Goal: Connect with others: Connect with other users

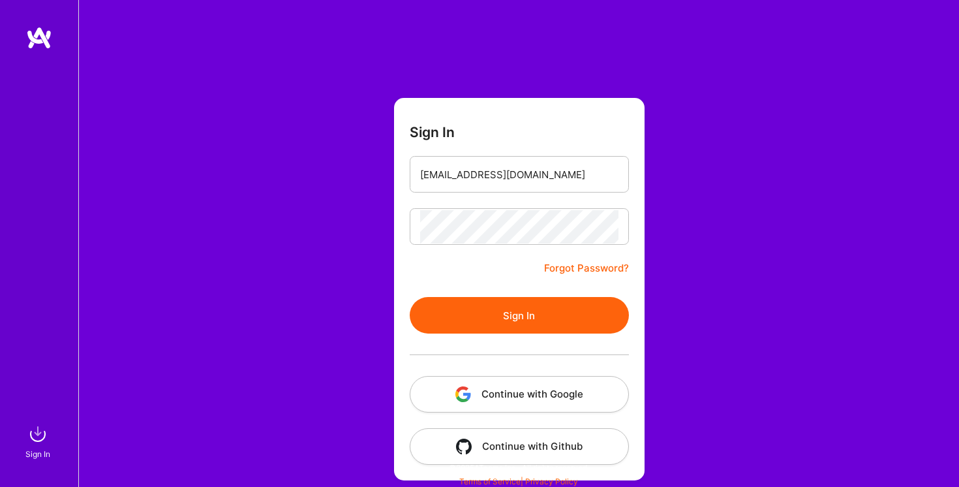
click at [509, 316] on button "Sign In" at bounding box center [519, 315] width 219 height 37
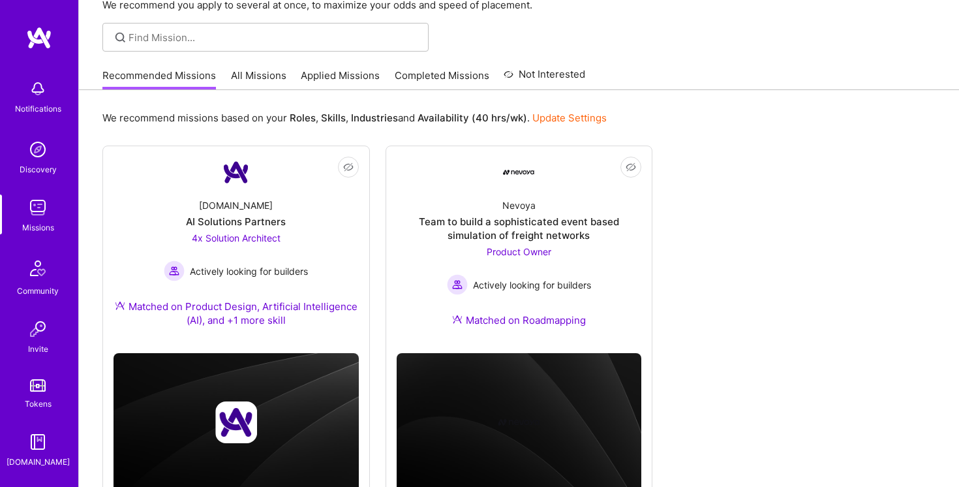
scroll to position [121, 0]
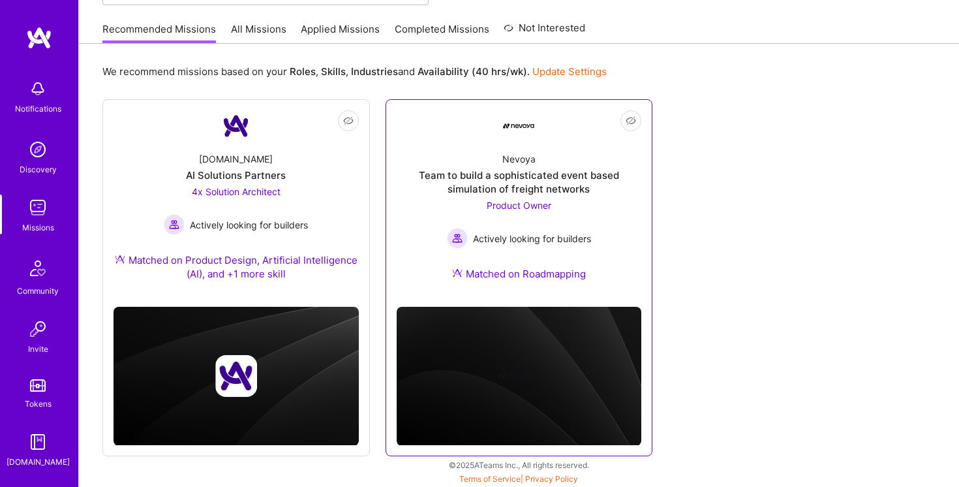
click at [521, 170] on div "Team to build a sophisticated event based simulation of freight networks" at bounding box center [519, 181] width 245 height 27
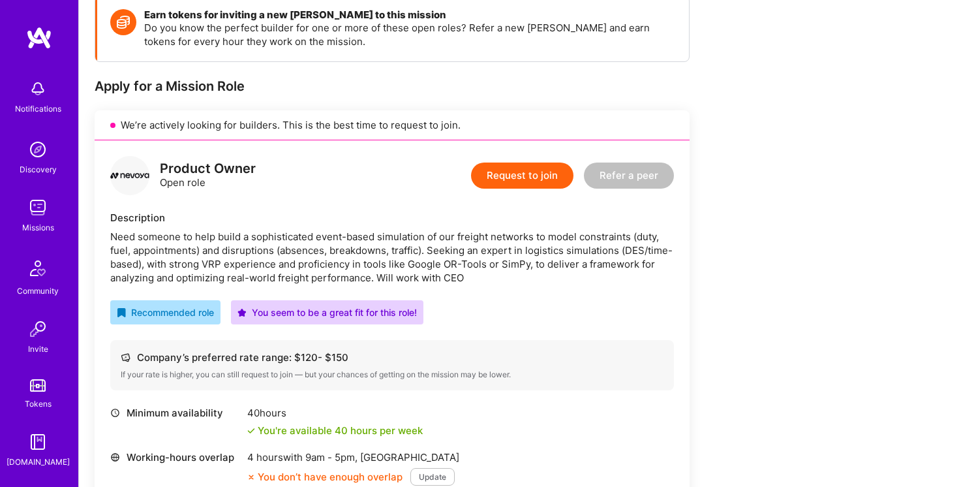
scroll to position [273, 0]
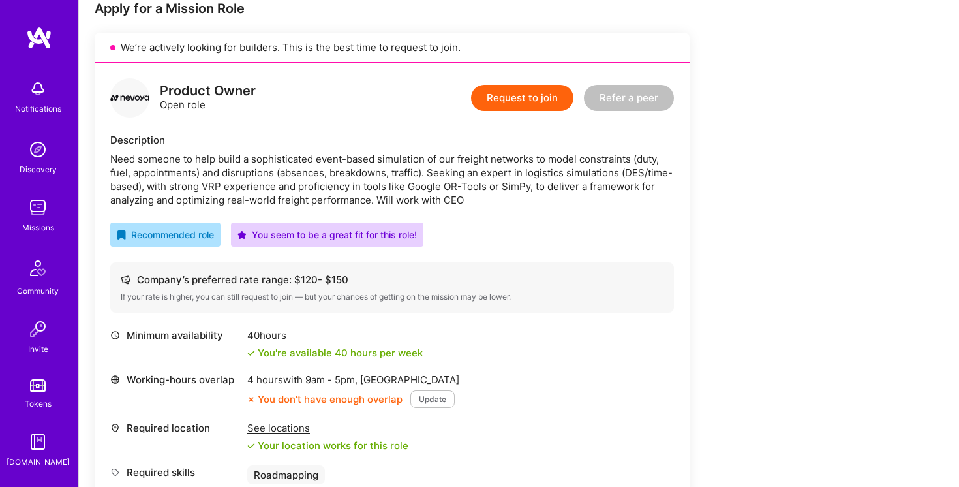
click at [39, 153] on img at bounding box center [38, 149] width 26 height 26
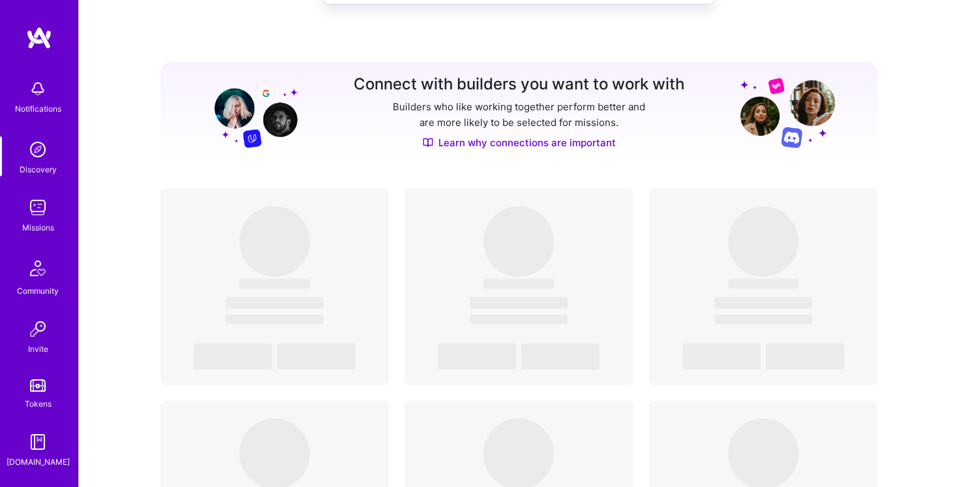
scroll to position [191, 0]
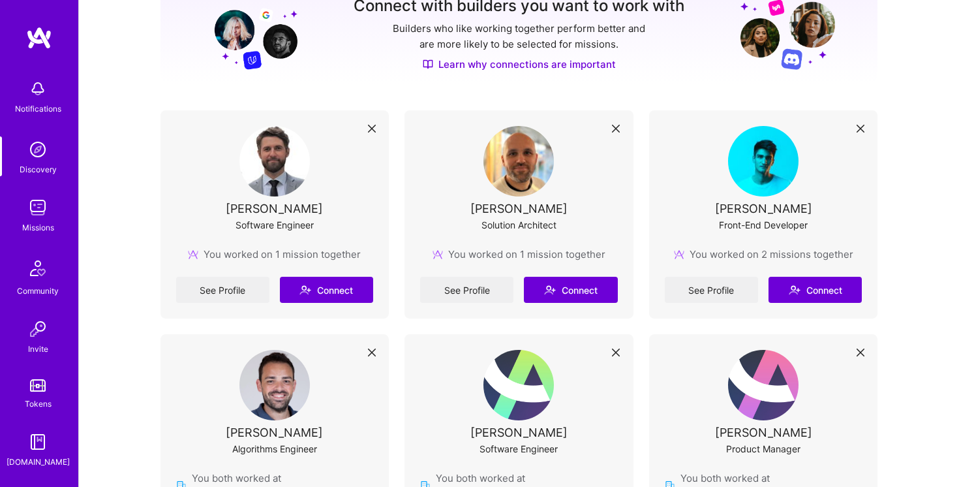
click at [281, 211] on div "[PERSON_NAME]" at bounding box center [274, 209] width 97 height 14
click at [273, 170] on img at bounding box center [274, 161] width 70 height 70
click at [223, 288] on link "See Profile" at bounding box center [222, 290] width 93 height 26
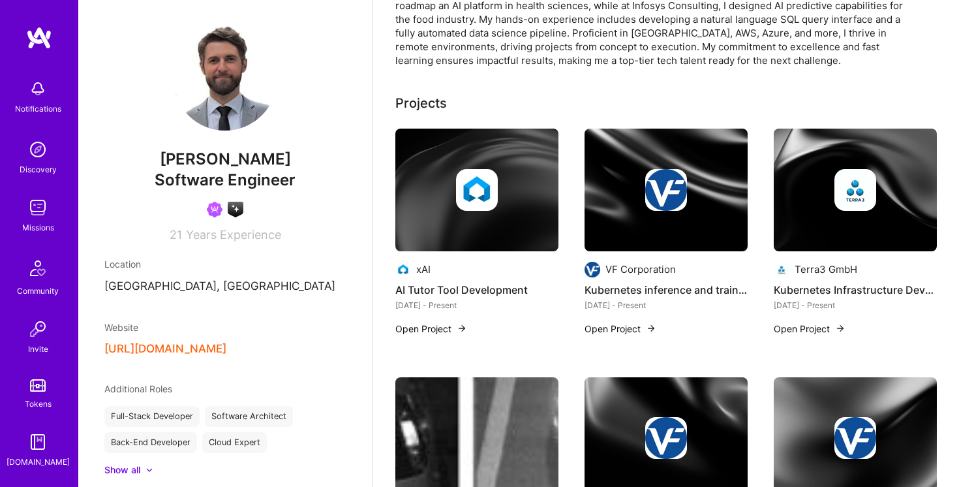
scroll to position [239, 0]
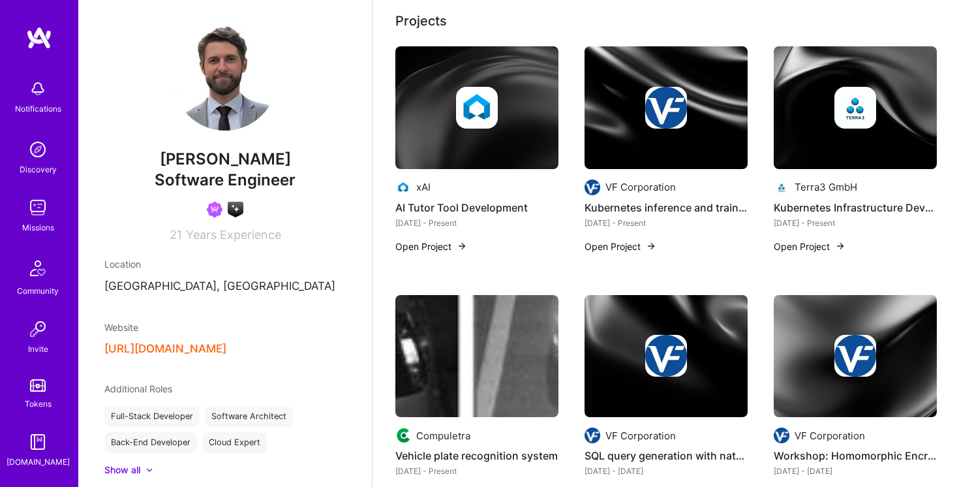
click at [447, 206] on h4 "AI Tutor Tool Development" at bounding box center [476, 207] width 163 height 17
click at [445, 249] on button "Open Project" at bounding box center [431, 246] width 72 height 14
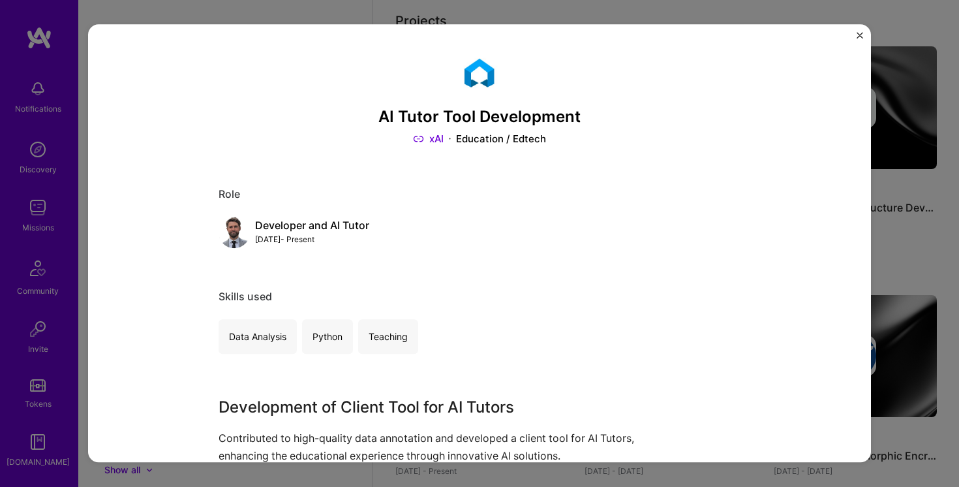
scroll to position [129, 0]
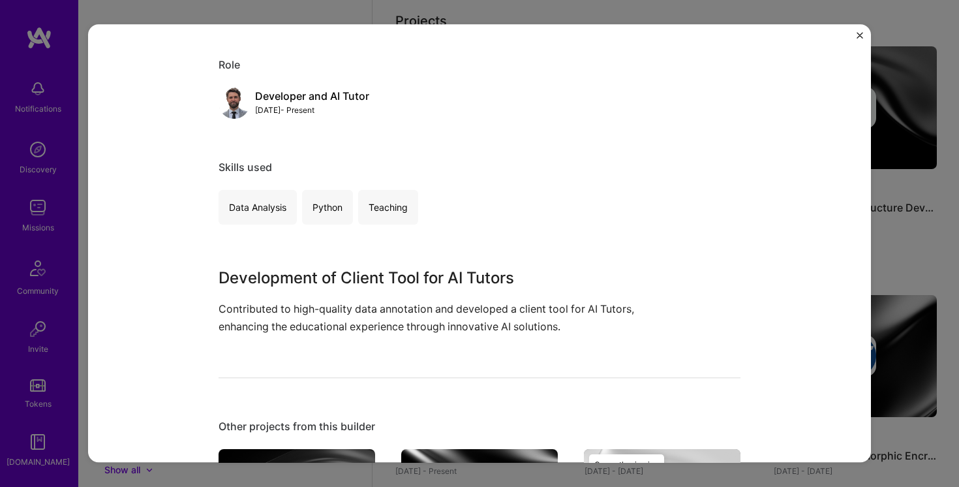
click at [221, 310] on p "Contributed to high-quality data annotation and developed a client tool for AI …" at bounding box center [431, 317] width 424 height 35
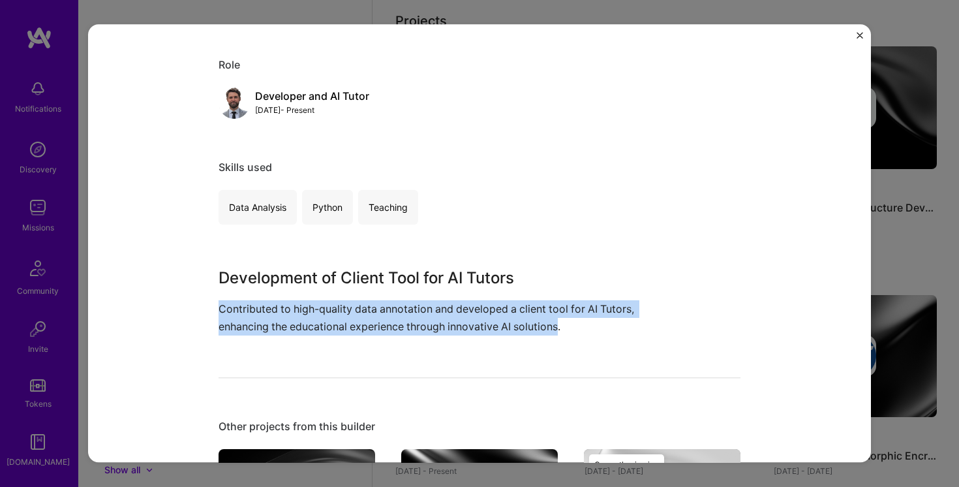
drag, startPoint x: 221, startPoint y: 310, endPoint x: 527, endPoint y: 331, distance: 306.8
click at [527, 331] on p "Contributed to high-quality data annotation and developed a client tool for AI …" at bounding box center [431, 317] width 424 height 35
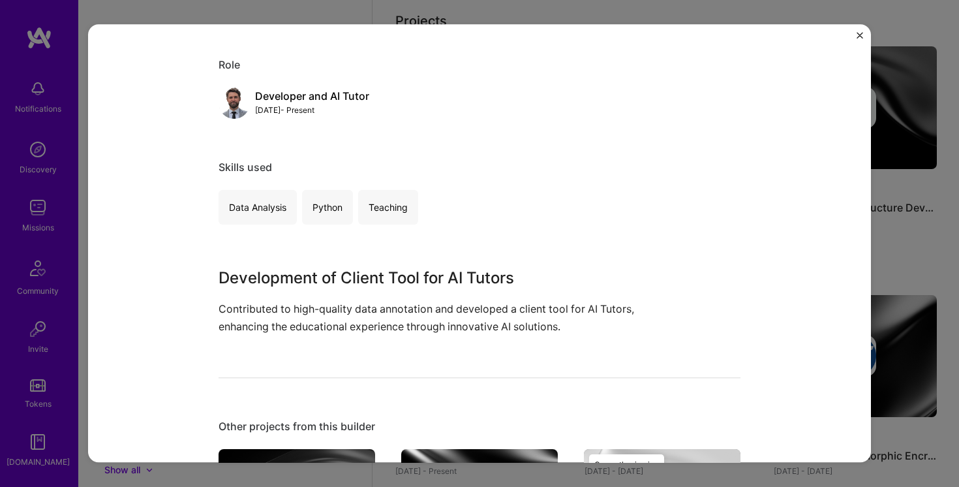
click at [557, 331] on p "Contributed to high-quality data annotation and developed a client tool for AI …" at bounding box center [431, 317] width 424 height 35
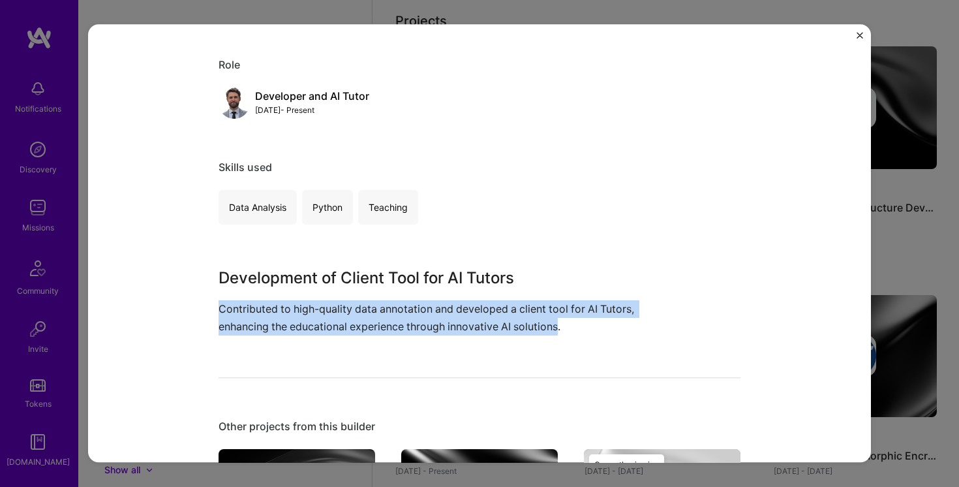
drag, startPoint x: 557, startPoint y: 331, endPoint x: 243, endPoint y: 311, distance: 314.5
click at [243, 311] on p "Contributed to high-quality data annotation and developed a client tool for AI …" at bounding box center [431, 317] width 424 height 35
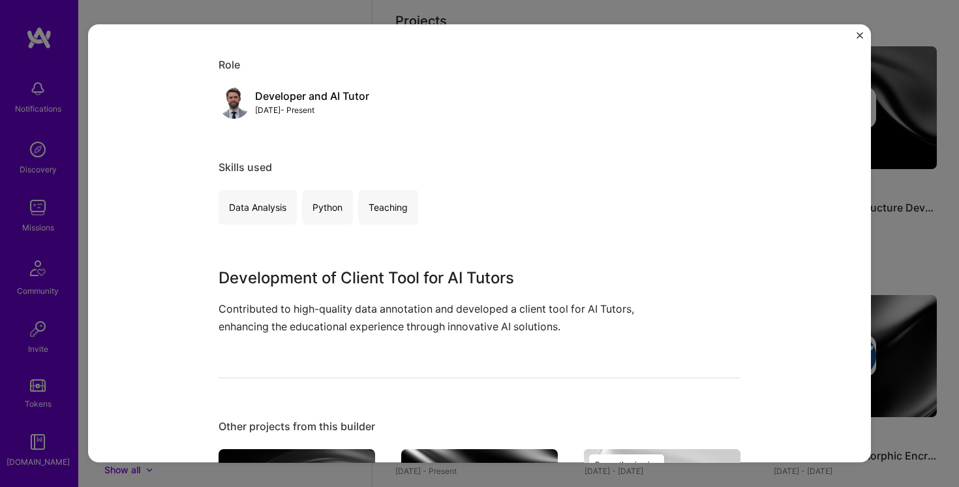
click at [219, 306] on p "Contributed to high-quality data annotation and developed a client tool for AI …" at bounding box center [431, 317] width 424 height 35
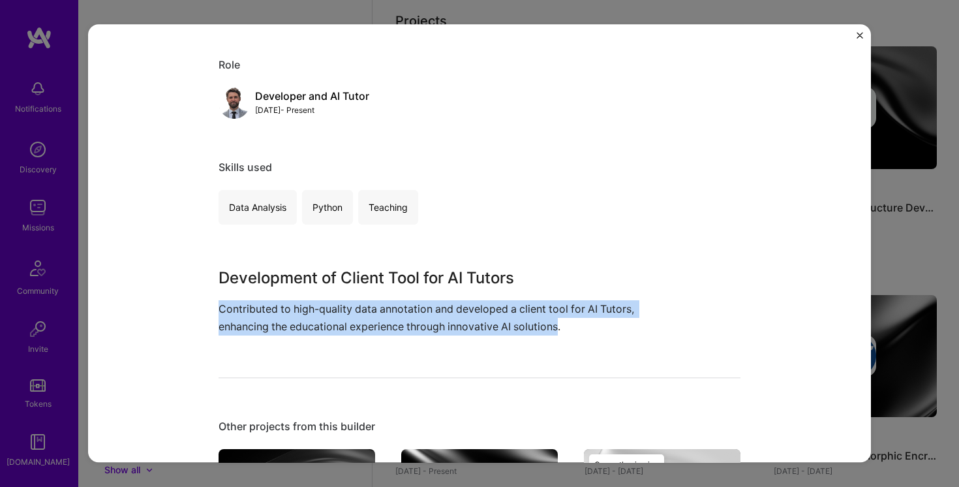
drag, startPoint x: 218, startPoint y: 306, endPoint x: 525, endPoint y: 333, distance: 308.6
click at [525, 333] on p "Contributed to high-quality data annotation and developed a client tool for AI …" at bounding box center [431, 317] width 424 height 35
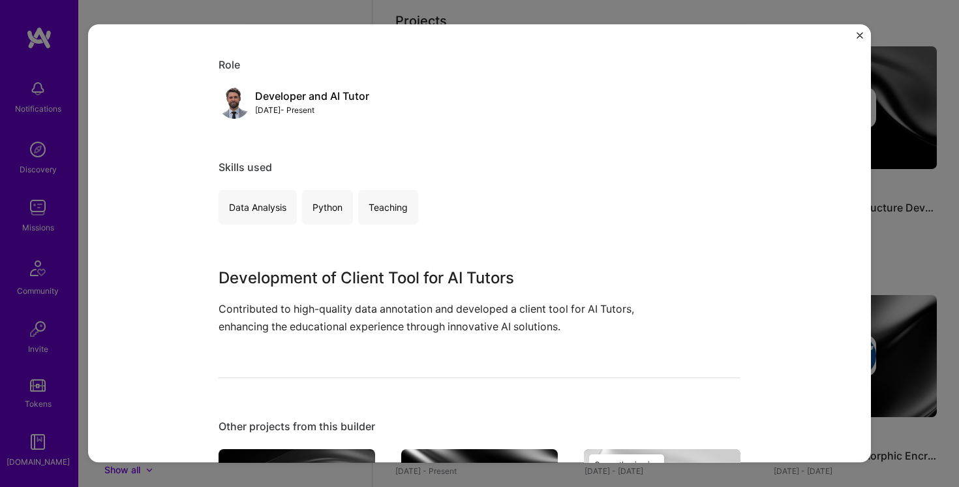
click at [534, 331] on p "Contributed to high-quality data annotation and developed a client tool for AI …" at bounding box center [431, 317] width 424 height 35
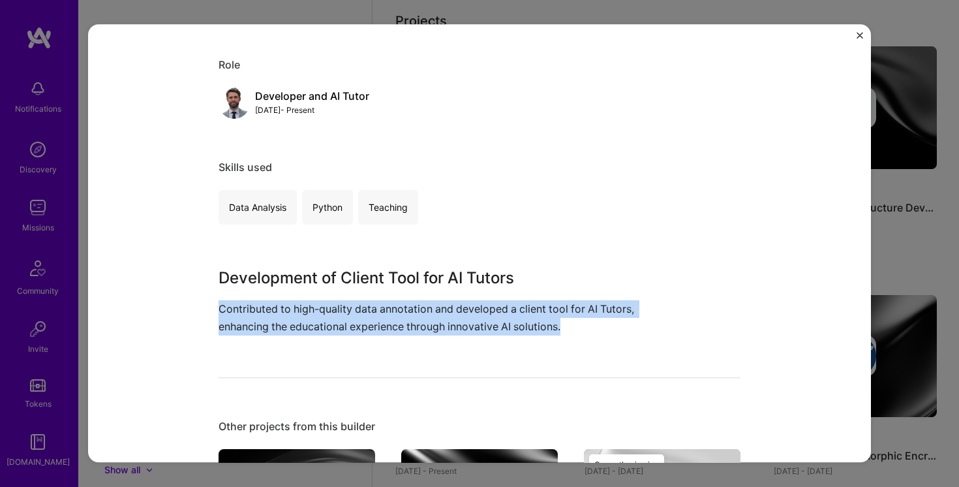
click at [534, 331] on p "Contributed to high-quality data annotation and developed a client tool for AI …" at bounding box center [431, 317] width 424 height 35
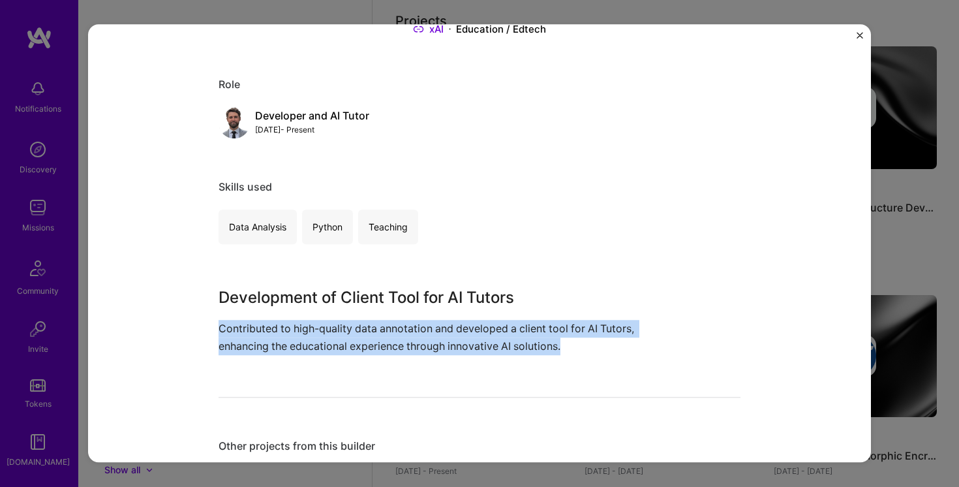
scroll to position [91, 0]
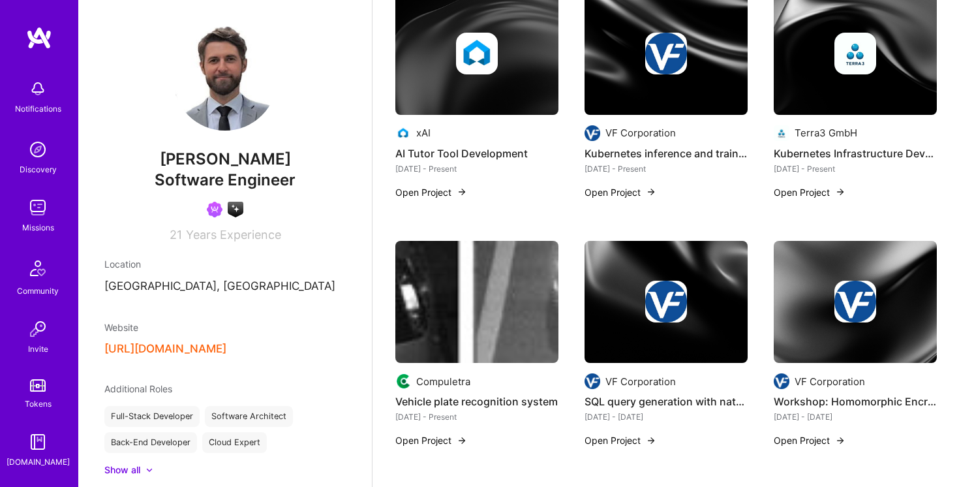
scroll to position [147, 0]
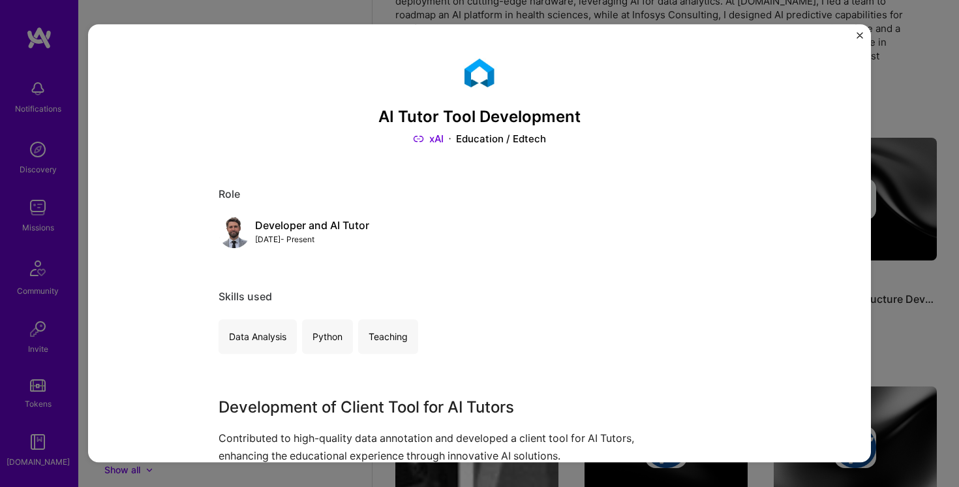
scroll to position [239, 0]
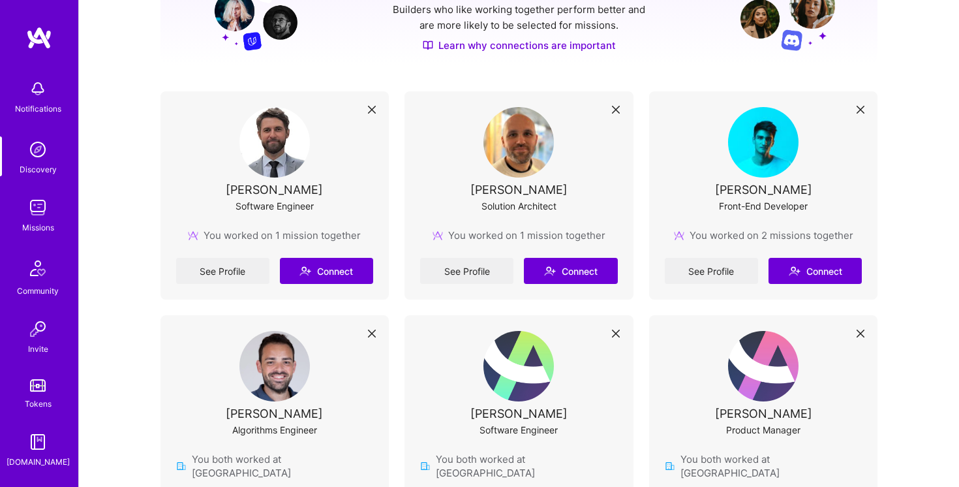
scroll to position [215, 0]
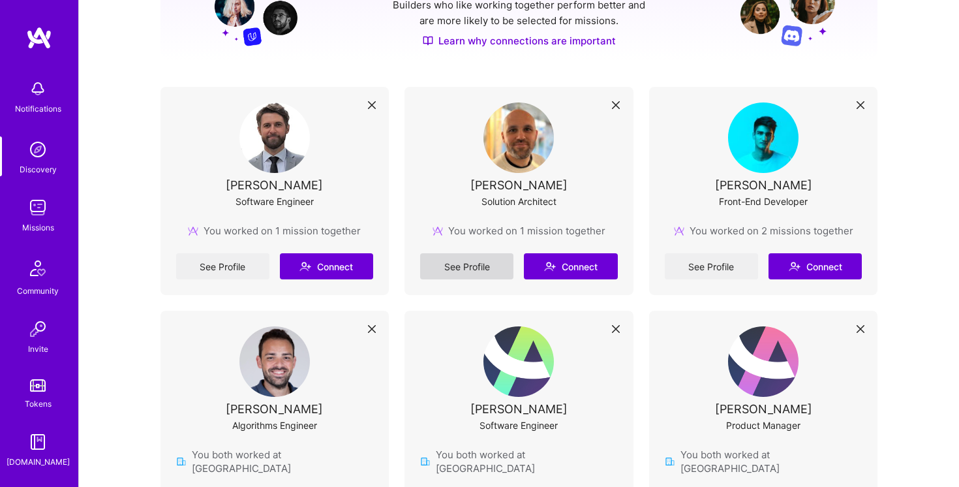
click at [465, 266] on link "See Profile" at bounding box center [466, 266] width 93 height 26
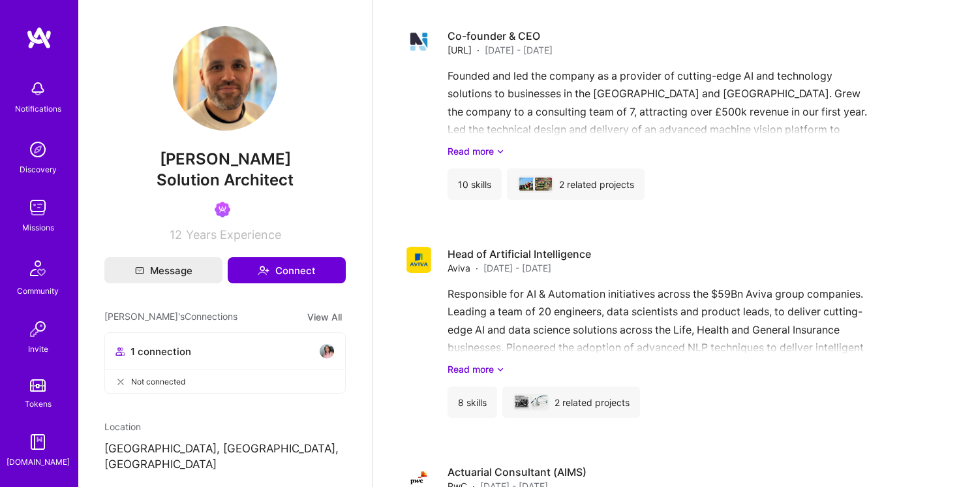
scroll to position [728, 0]
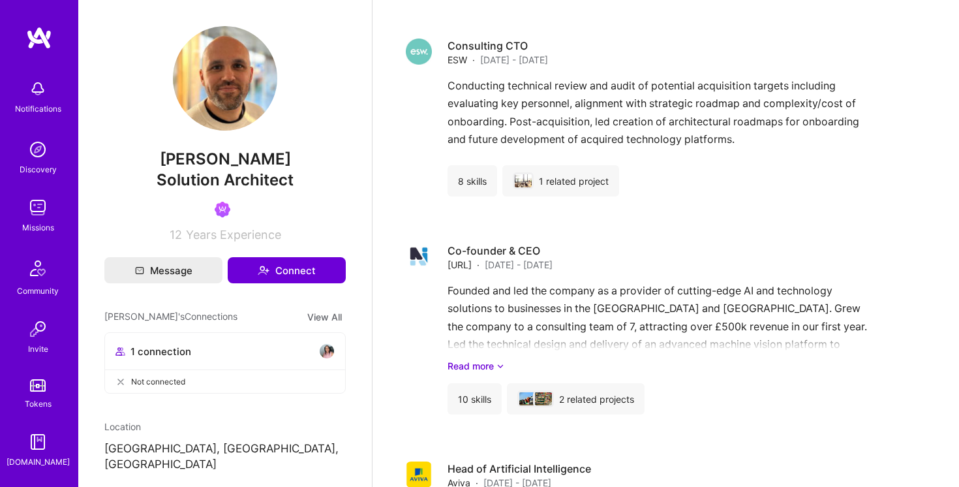
click at [46, 35] on img at bounding box center [39, 37] width 26 height 23
